Goal: Navigation & Orientation: Find specific page/section

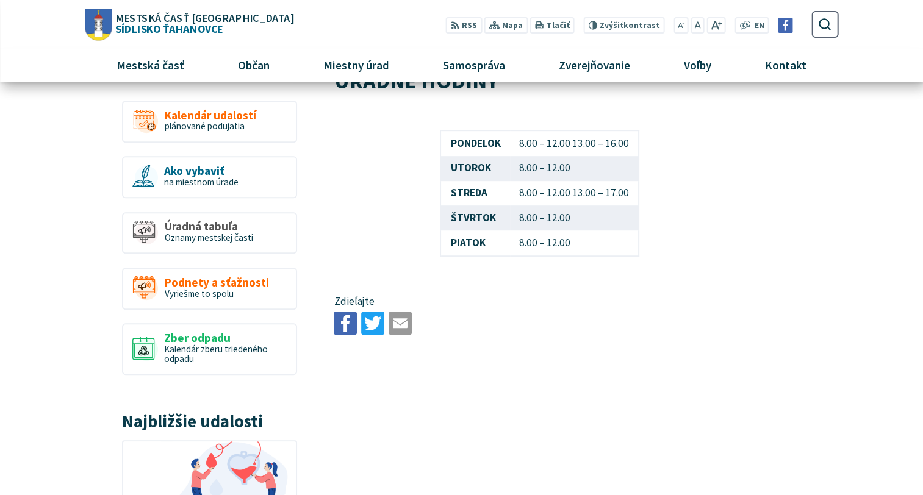
scroll to position [671, 0]
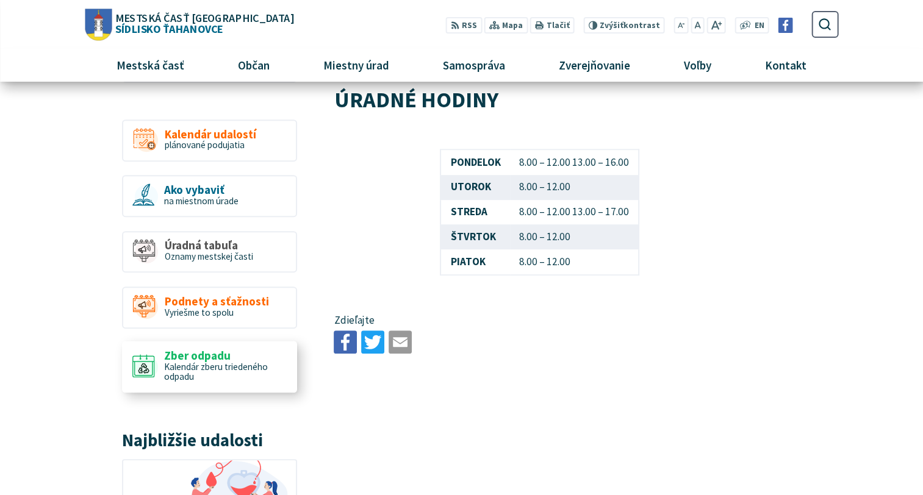
click at [192, 349] on span "Zber odpadu" at bounding box center [225, 355] width 123 height 13
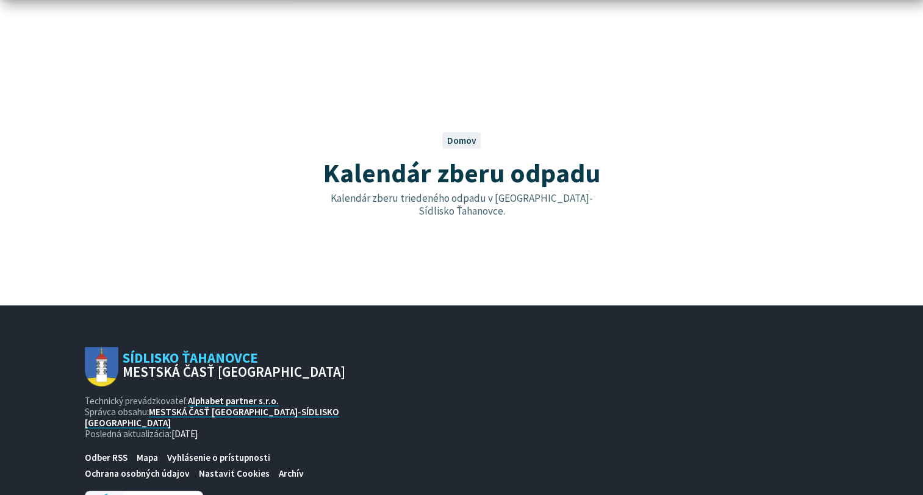
scroll to position [37, 0]
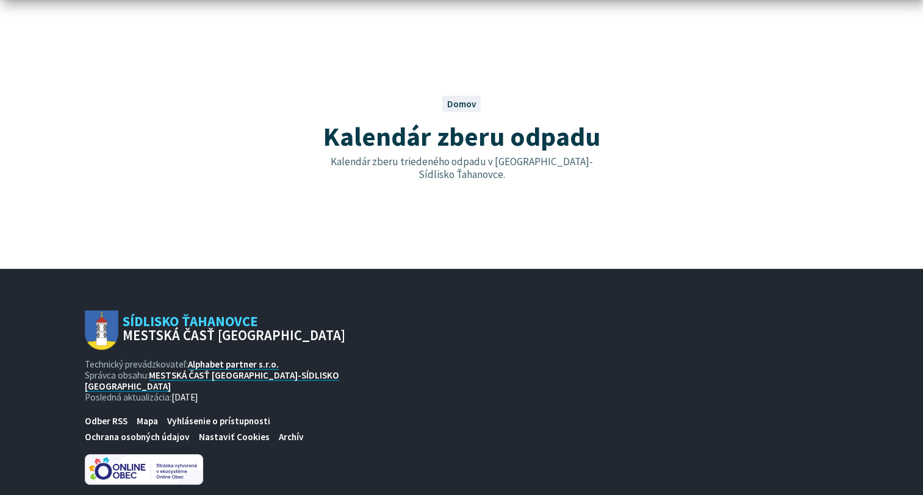
click at [458, 102] on span "Domov" at bounding box center [460, 104] width 29 height 12
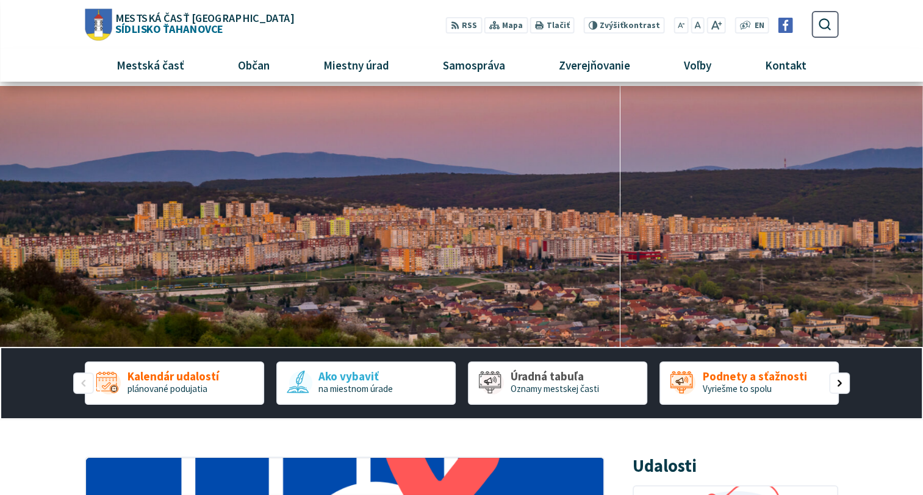
click at [158, 28] on h1 "Mestská časť Košice Sídlisko Ťahanovce" at bounding box center [203, 23] width 182 height 22
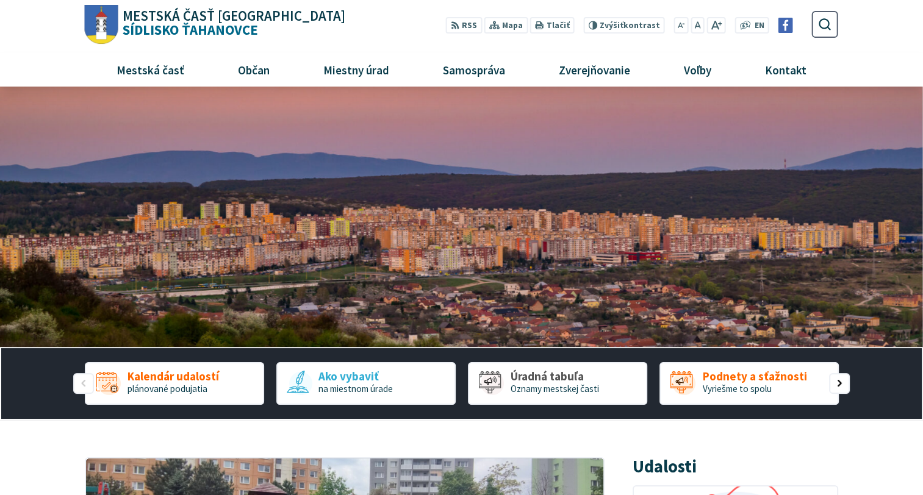
click at [515, 277] on img "1 / 1" at bounding box center [461, 217] width 923 height 261
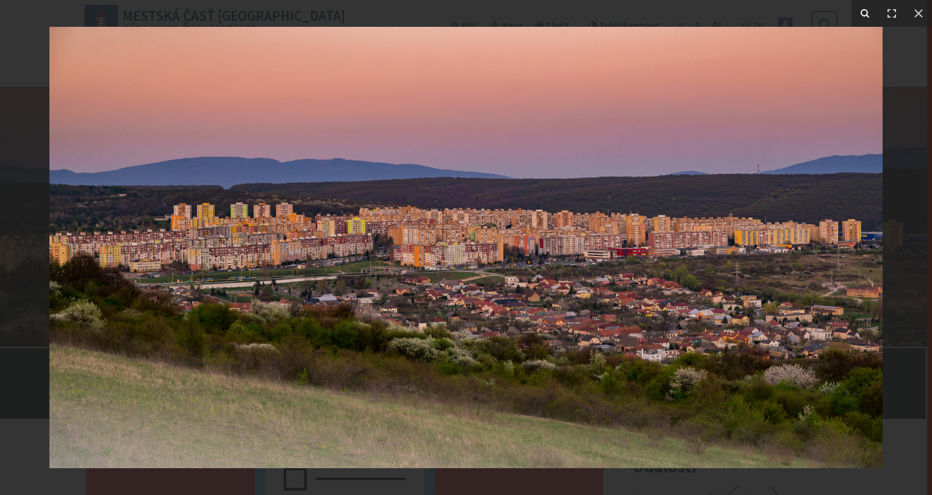
click at [864, 12] on icon at bounding box center [865, 13] width 15 height 15
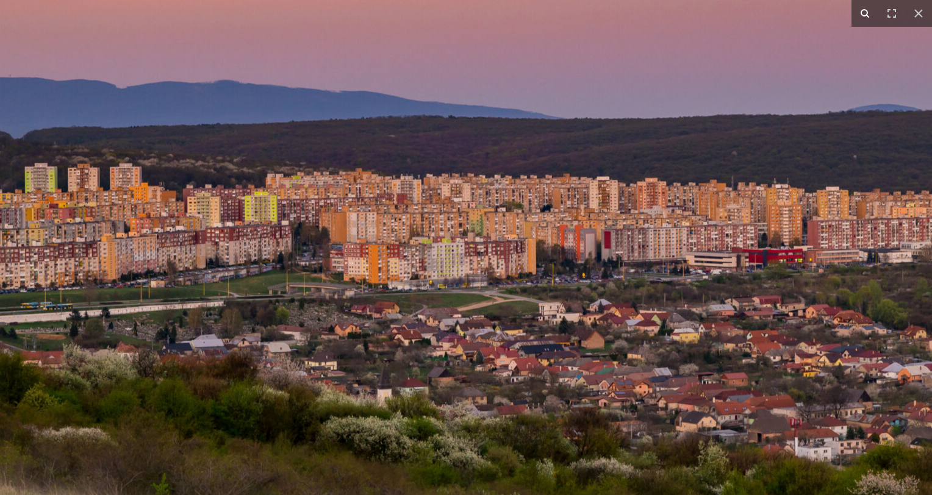
click at [864, 12] on icon at bounding box center [865, 13] width 15 height 15
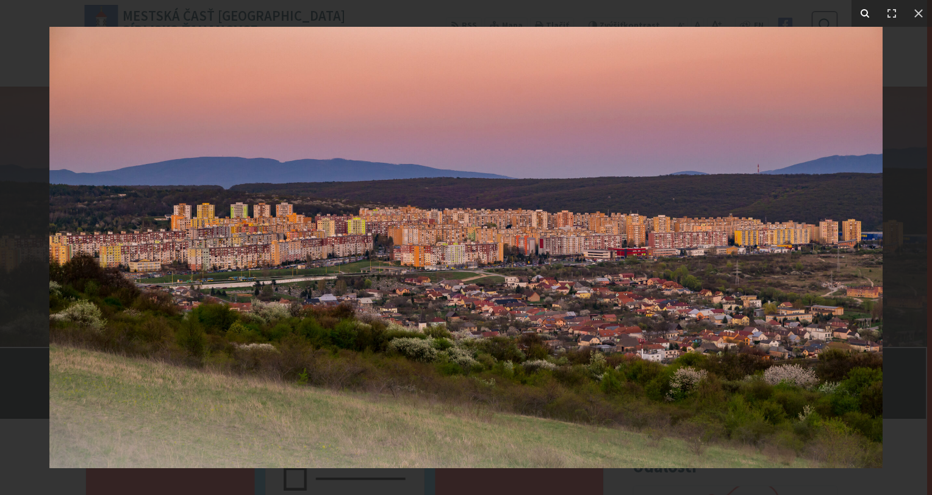
click at [864, 12] on icon at bounding box center [865, 13] width 15 height 15
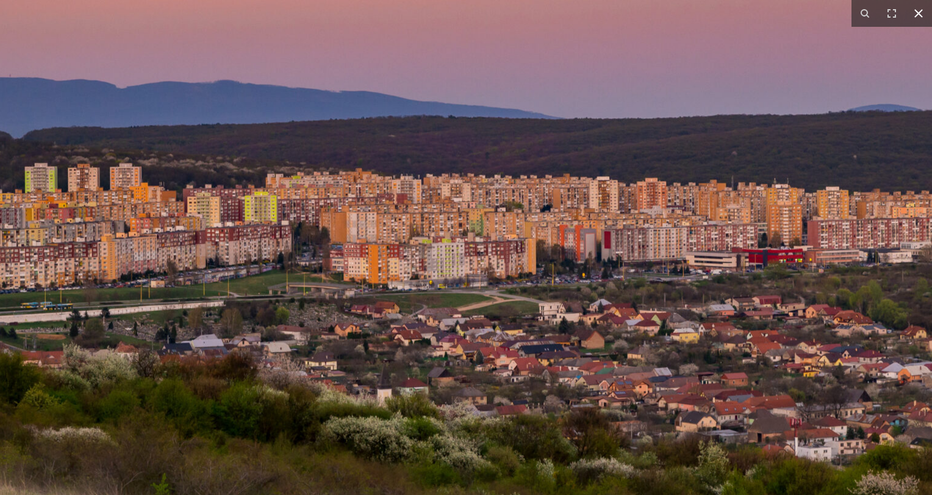
click at [918, 13] on icon at bounding box center [918, 13] width 9 height 9
